Goal: Task Accomplishment & Management: Manage account settings

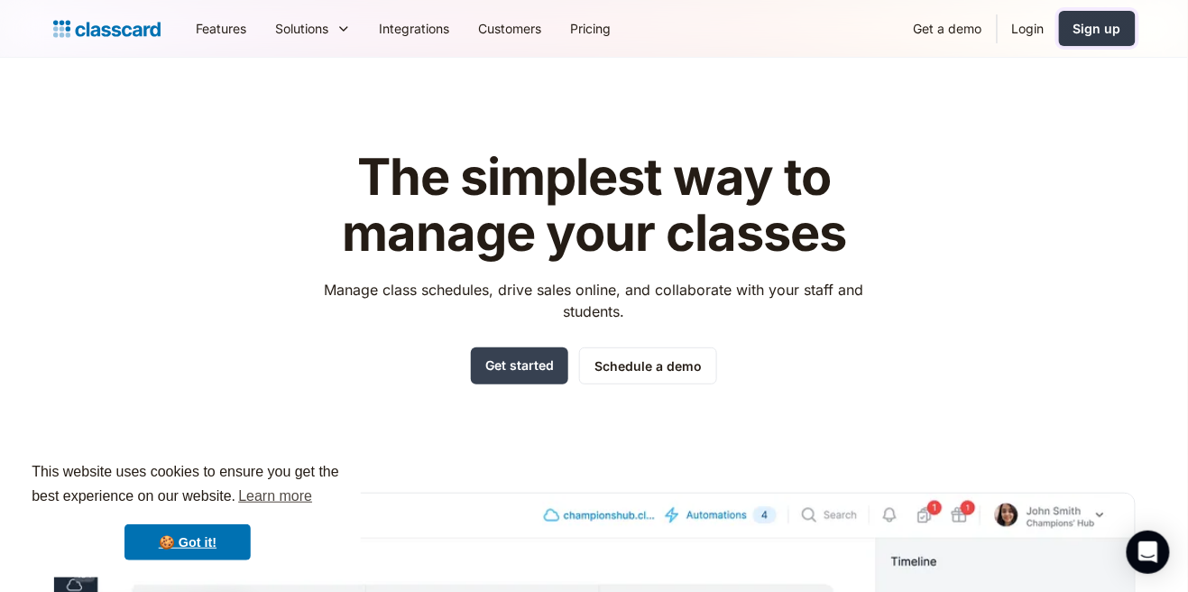
click at [1098, 28] on div "Sign up" at bounding box center [1097, 28] width 48 height 19
click at [1019, 27] on link "Login" at bounding box center [1028, 28] width 61 height 41
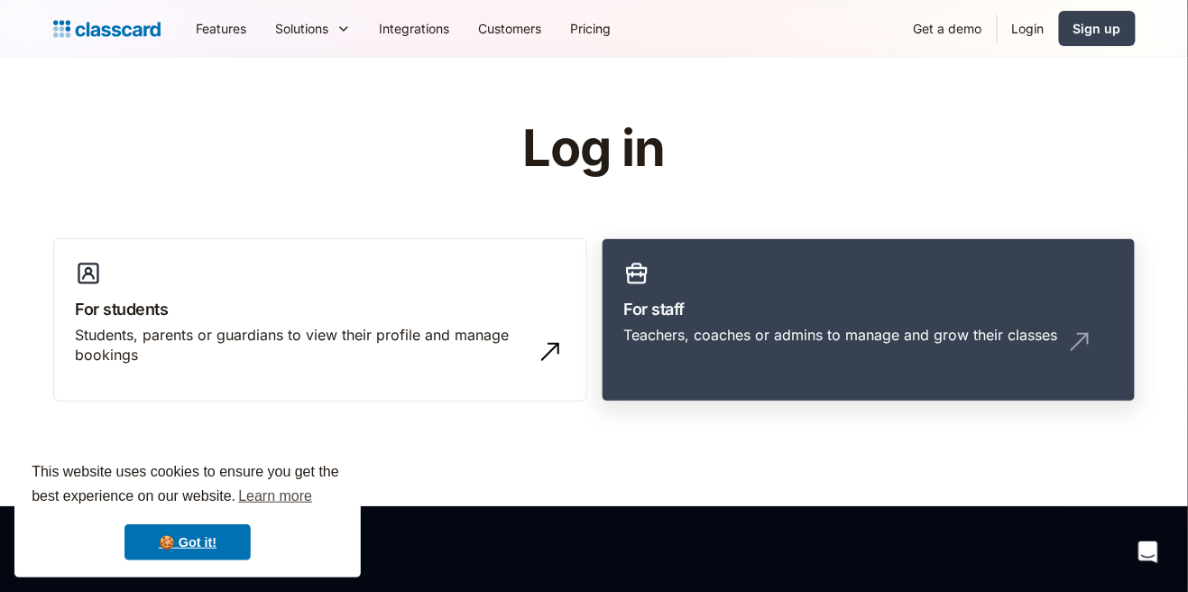
click at [794, 353] on div "Teachers, coaches or admins to manage and grow their classes" at bounding box center [868, 342] width 489 height 34
